Goal: Check status: Check status

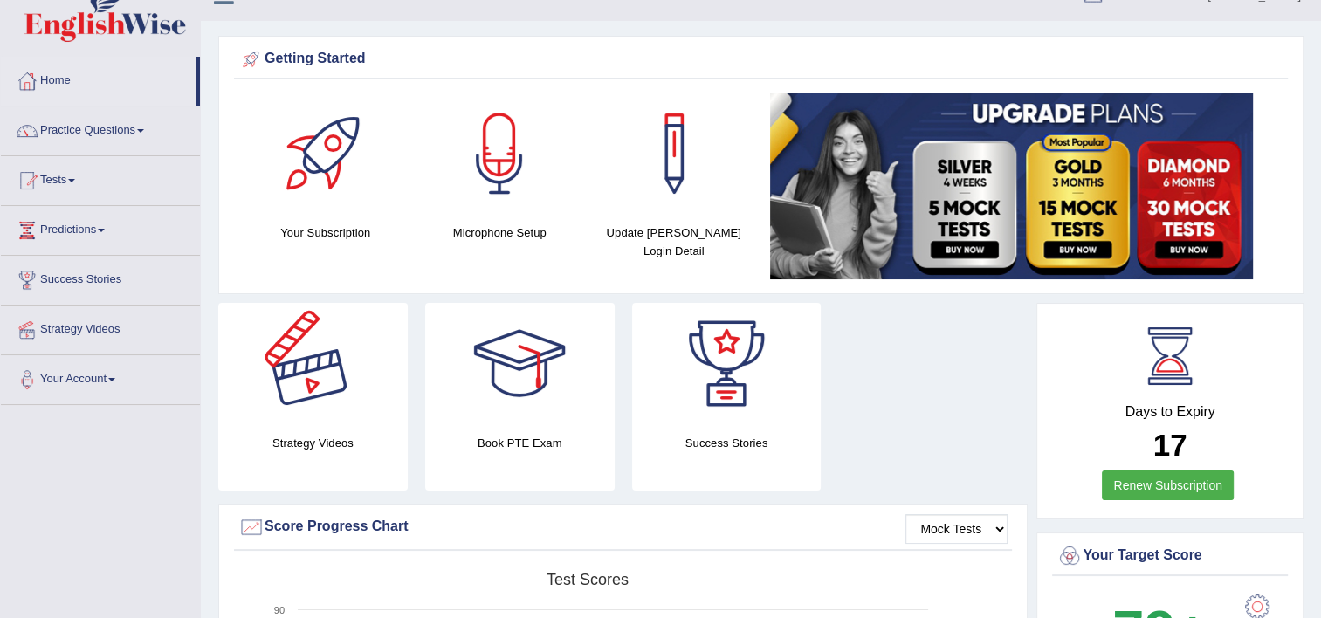
scroll to position [24, 0]
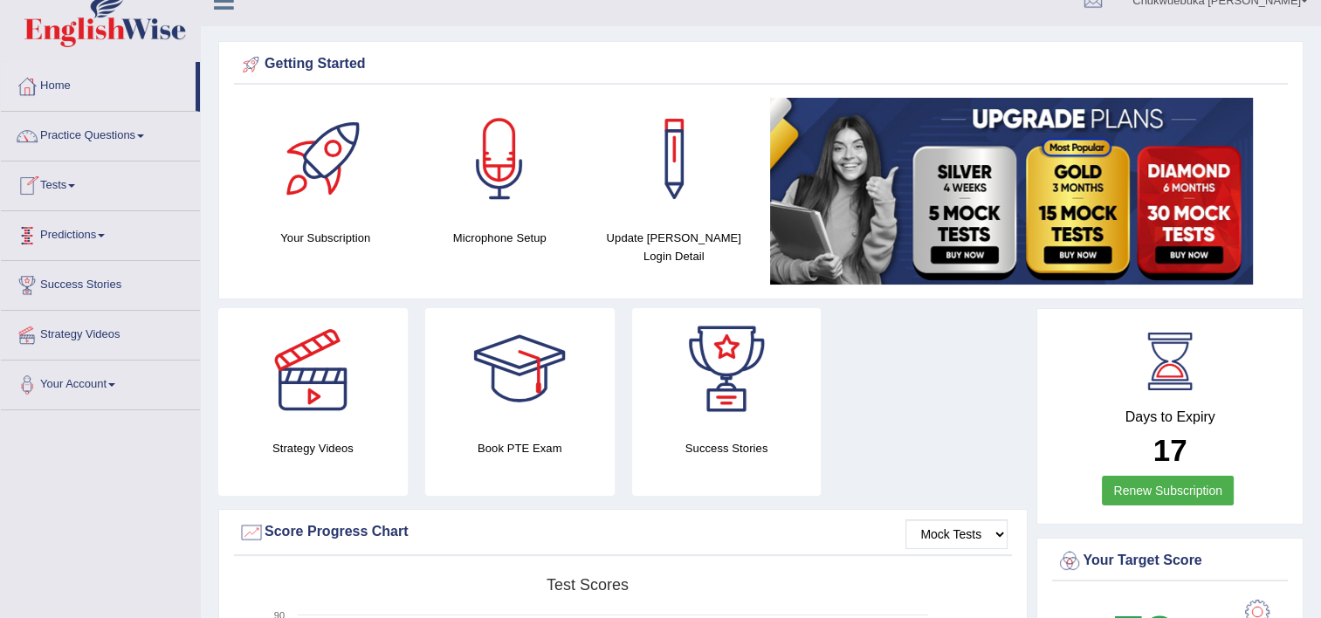
click at [76, 204] on li "Tests Take Practice Sectional Test Take Mock Test History" at bounding box center [100, 186] width 199 height 50
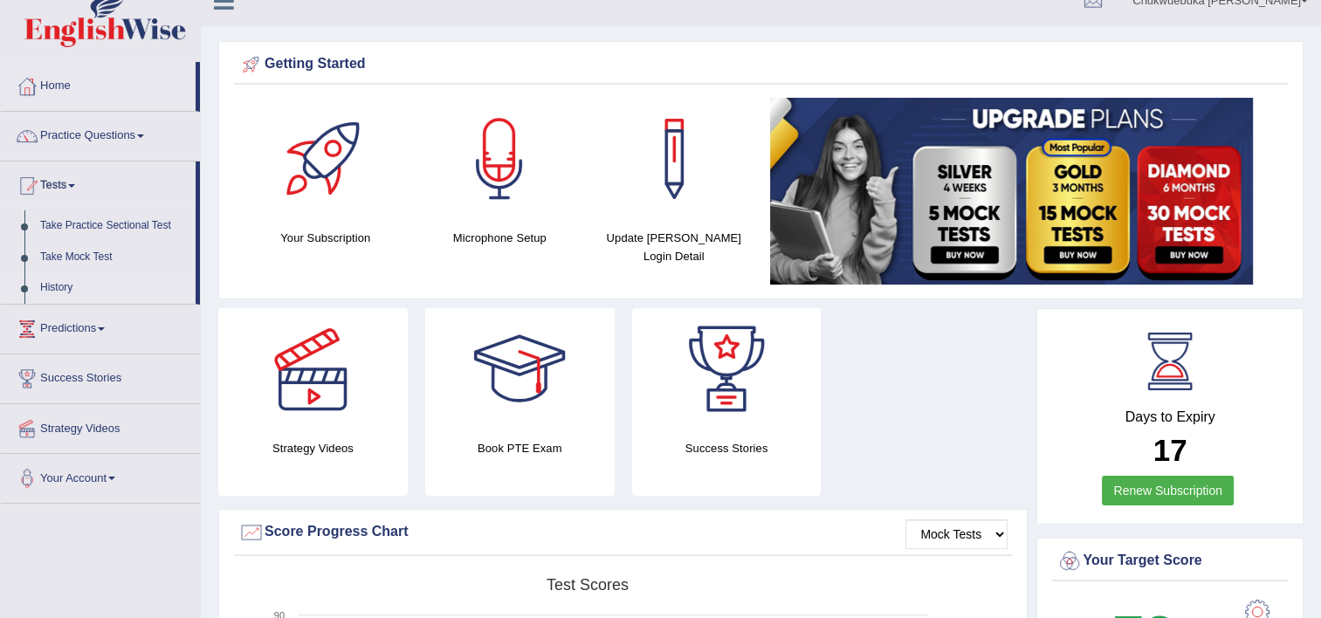
click at [67, 283] on link "History" at bounding box center [113, 287] width 163 height 31
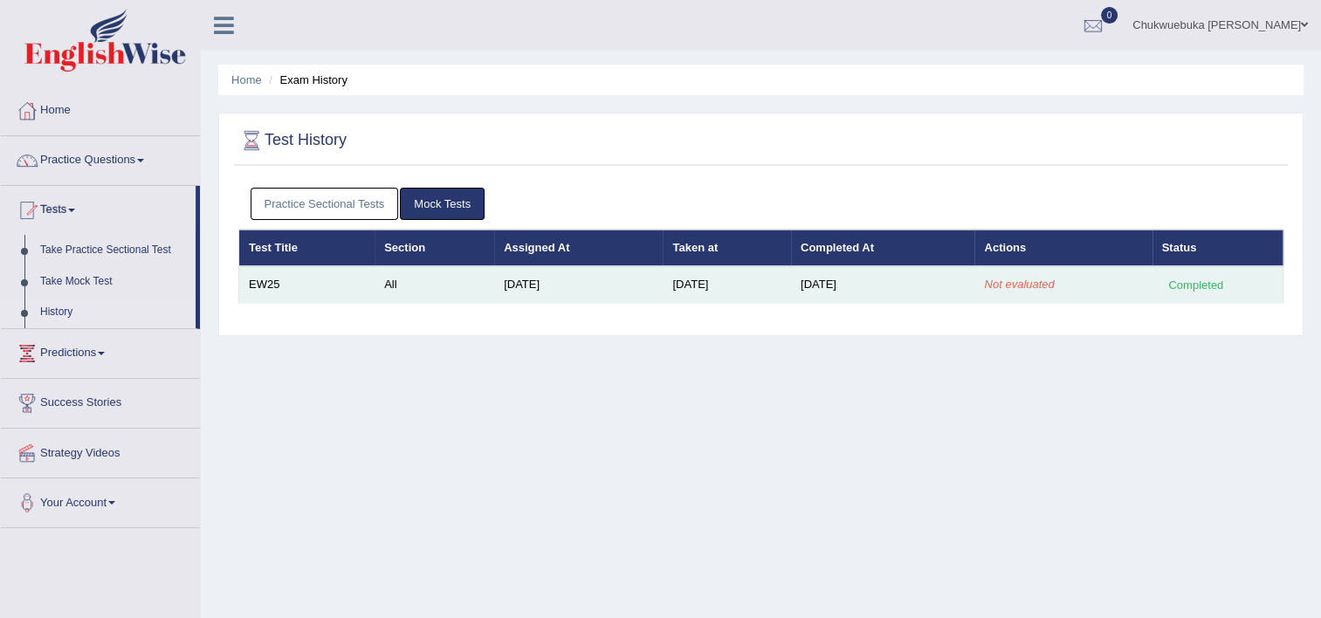
click at [1053, 283] on em "Not evaluated" at bounding box center [1019, 284] width 70 height 13
click at [1170, 291] on div "Completed" at bounding box center [1196, 285] width 68 height 18
click at [1170, 278] on div "Completed" at bounding box center [1196, 285] width 68 height 18
click at [1201, 266] on td "Completed" at bounding box center [1217, 284] width 131 height 37
click at [1191, 278] on div "Completed" at bounding box center [1196, 285] width 68 height 18
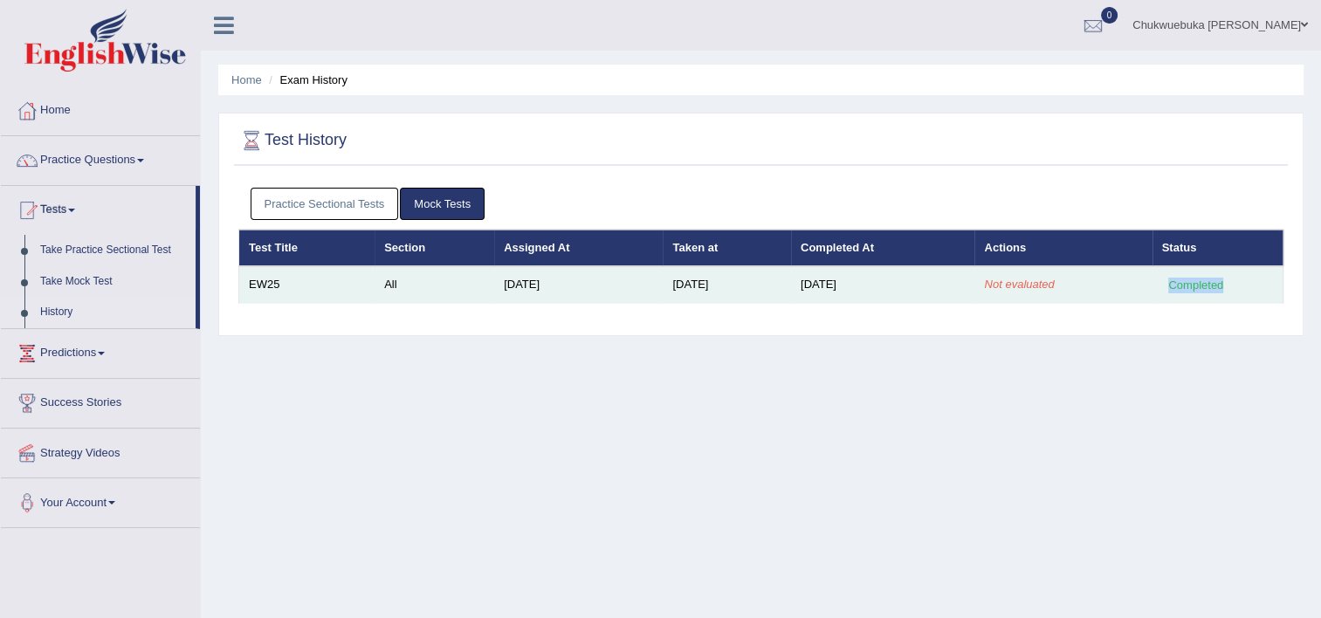
click at [1191, 278] on div "Completed" at bounding box center [1196, 285] width 68 height 18
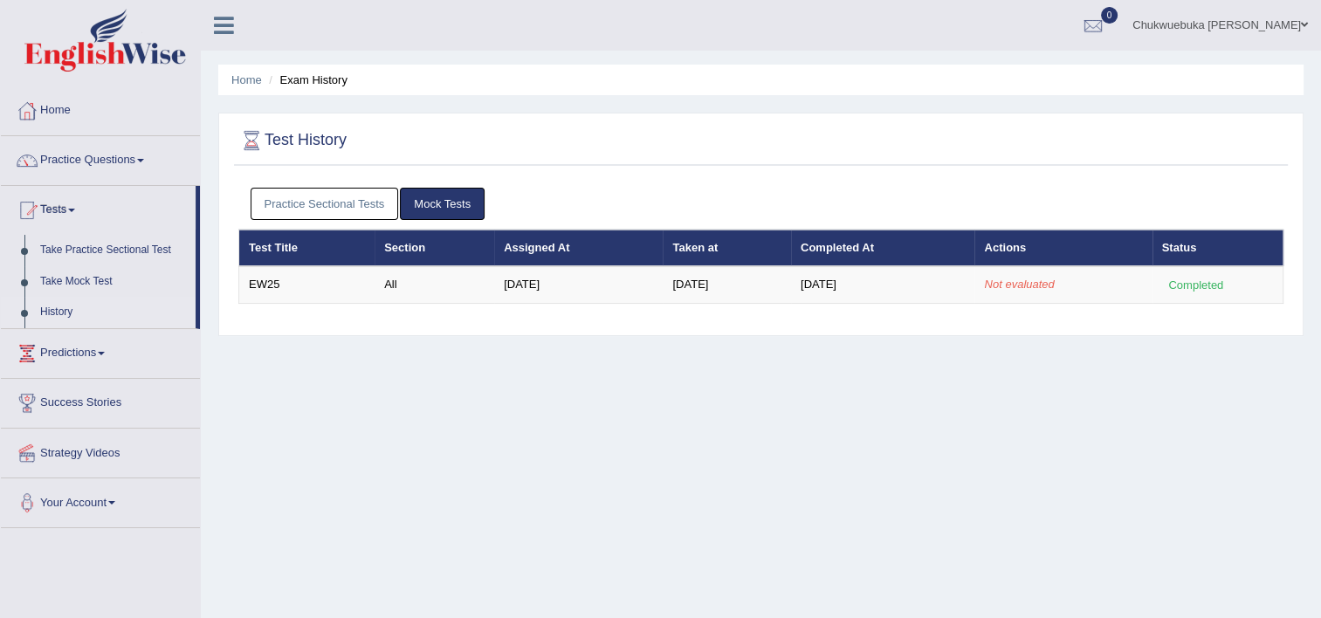
click at [322, 262] on th "Test Title" at bounding box center [307, 248] width 136 height 37
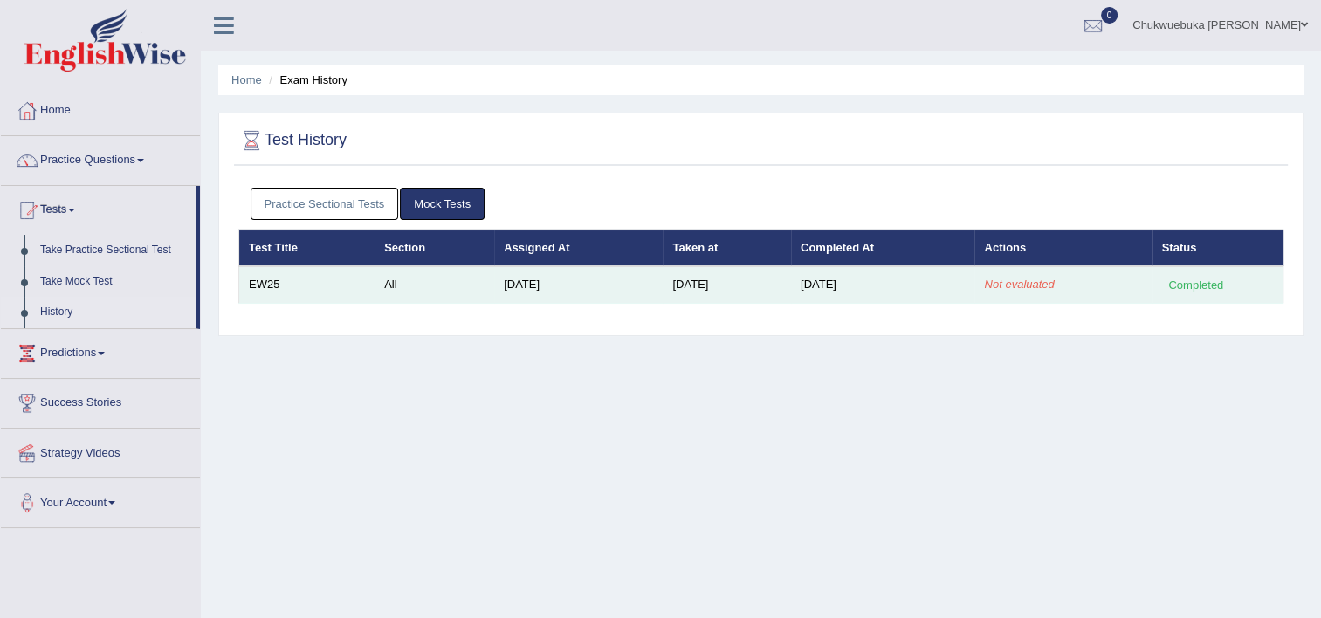
click at [285, 276] on td "EW25" at bounding box center [307, 284] width 136 height 37
click at [854, 283] on td "[DATE]" at bounding box center [883, 284] width 184 height 37
click at [1096, 285] on td "Not evaluated" at bounding box center [1062, 284] width 177 height 37
click at [1207, 283] on div "Completed" at bounding box center [1196, 285] width 68 height 18
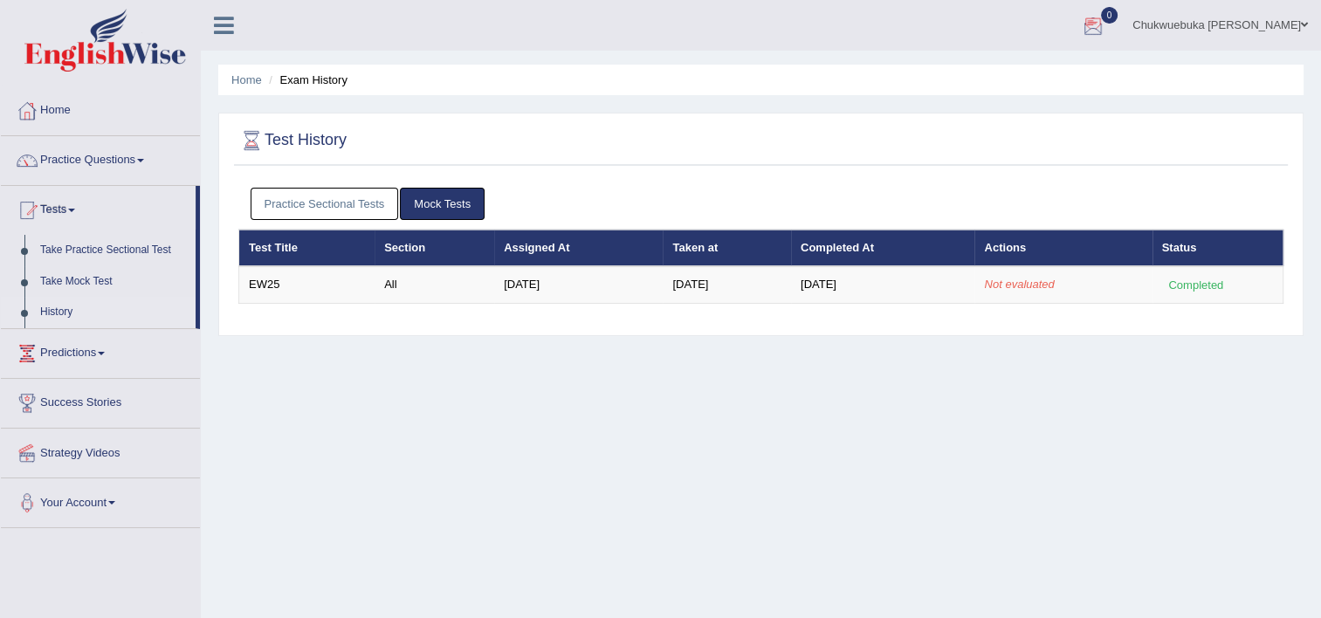
click at [1106, 21] on div at bounding box center [1093, 26] width 26 height 26
click at [994, 10] on ul "Chukwuebuka [PERSON_NAME] Toggle navigation Username: David1995 Access Type: On…" at bounding box center [929, 25] width 784 height 50
